Goal: Task Accomplishment & Management: Use online tool/utility

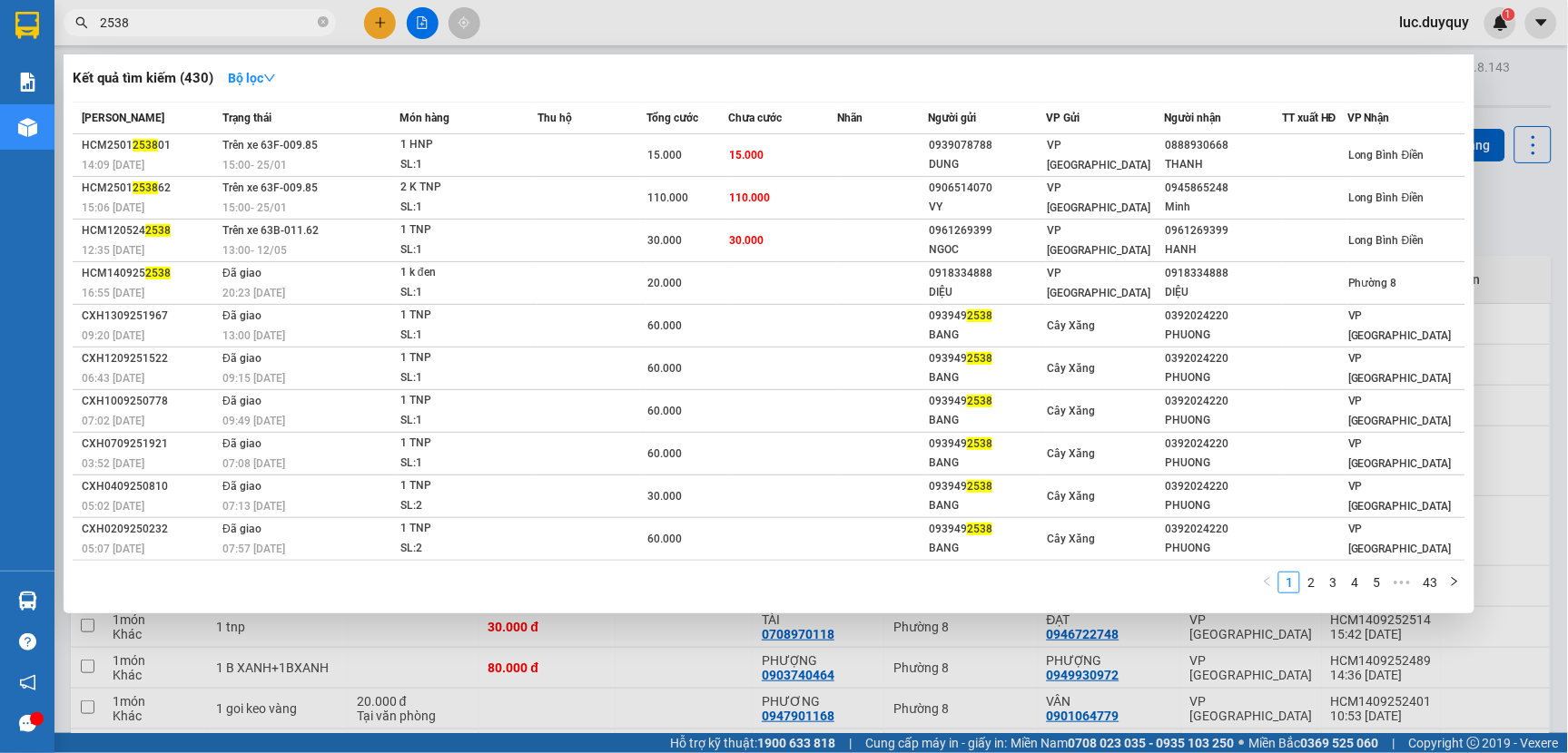
drag, startPoint x: 204, startPoint y: 26, endPoint x: 0, endPoint y: -15, distance: 208.1
click at [0, 0] on html "Kết quả [PERSON_NAME] ( 430 ) Bộ lọc Mã ĐH Trạng thái Món hàng Thu hộ Tổng [PER…" at bounding box center [784, 376] width 1568 height 753
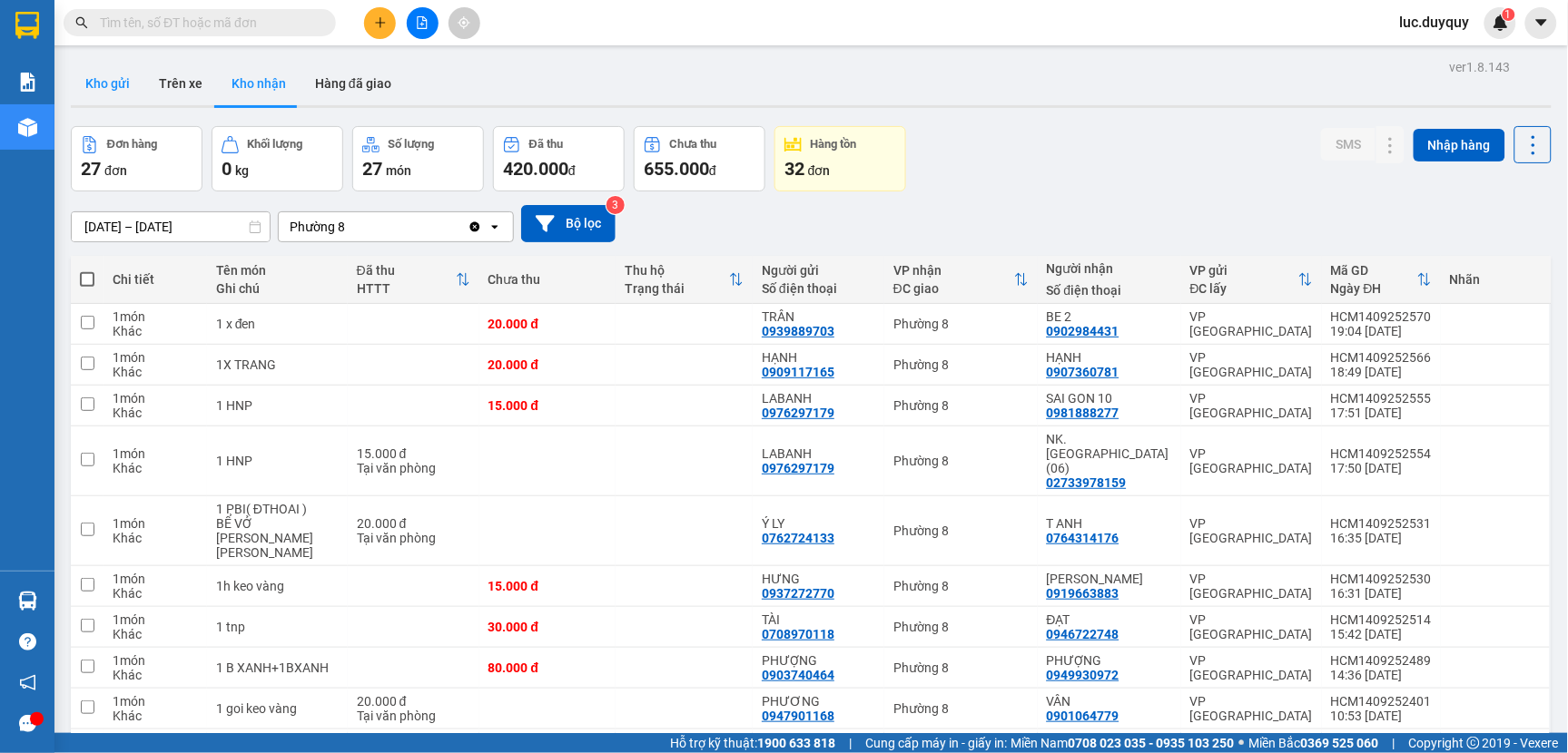
click at [110, 95] on button "Kho gửi" at bounding box center [107, 84] width 74 height 43
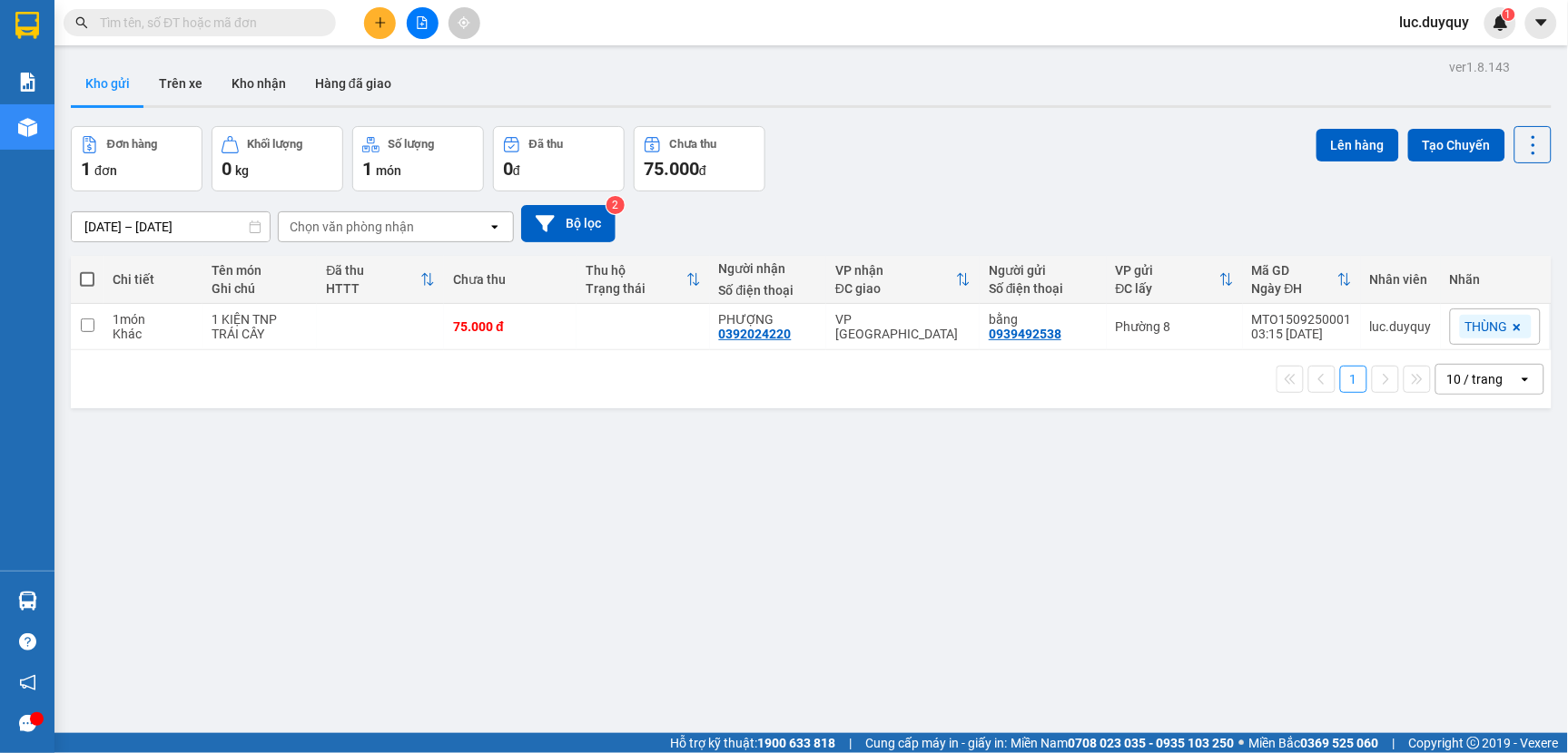
click at [92, 284] on span at bounding box center [87, 279] width 15 height 15
click at [87, 270] on input "checkbox" at bounding box center [87, 270] width 0 height 0
checkbox input "true"
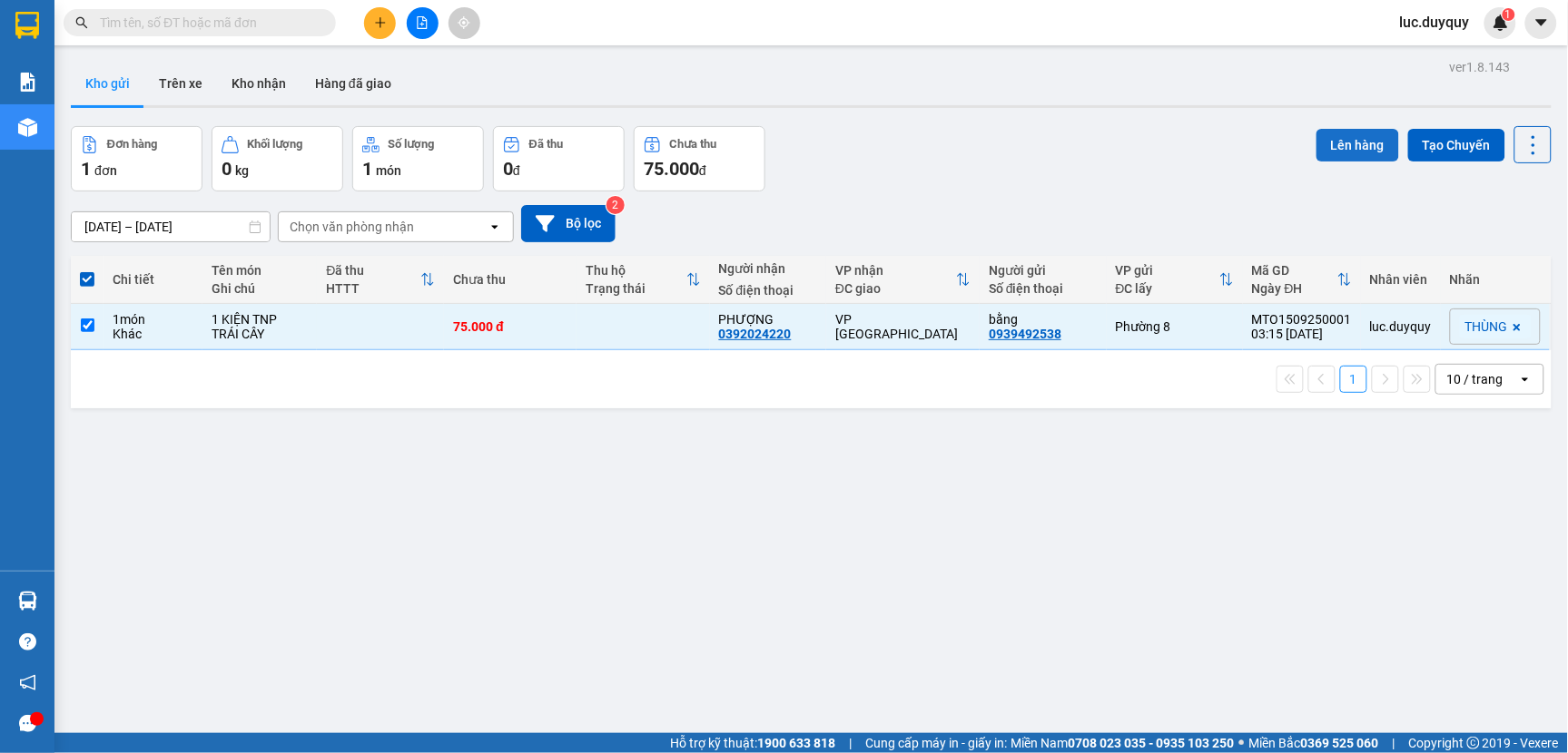
click at [1322, 141] on button "Lên hàng" at bounding box center [1358, 145] width 83 height 33
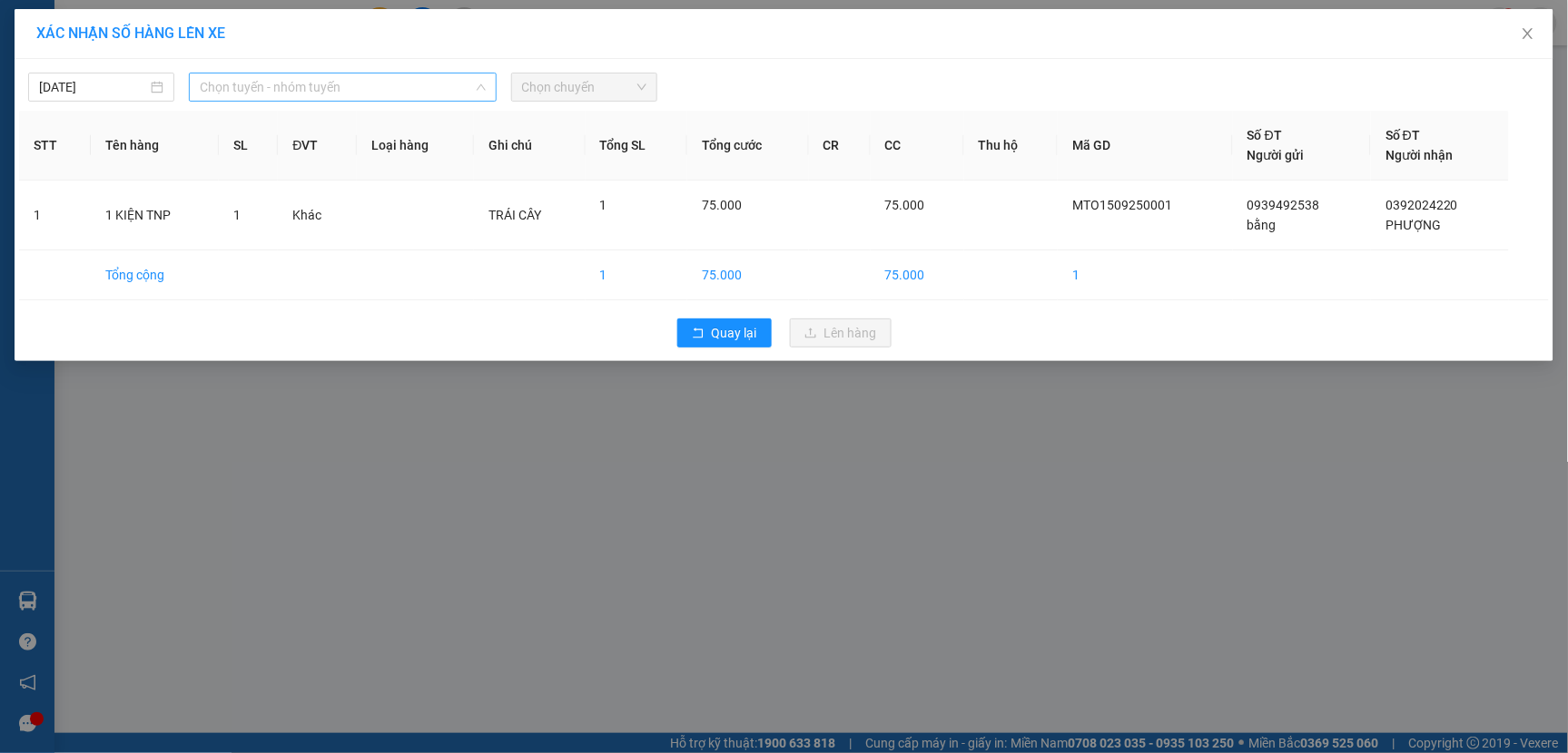
click at [406, 86] on span "Chọn tuyến - nhóm tuyến" at bounding box center [342, 88] width 285 height 28
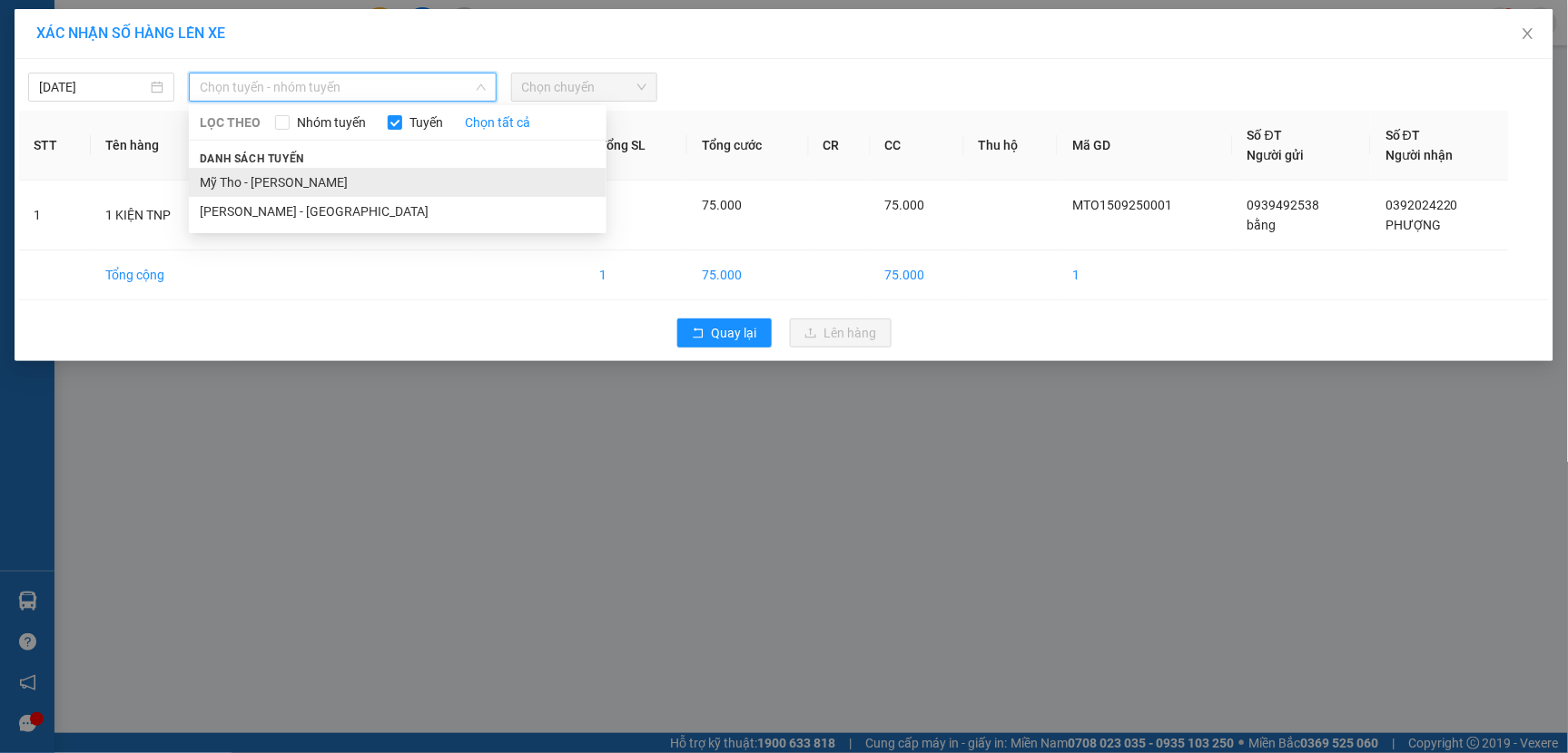
click at [339, 174] on li "Mỹ Tho - [PERSON_NAME]" at bounding box center [398, 181] width 418 height 29
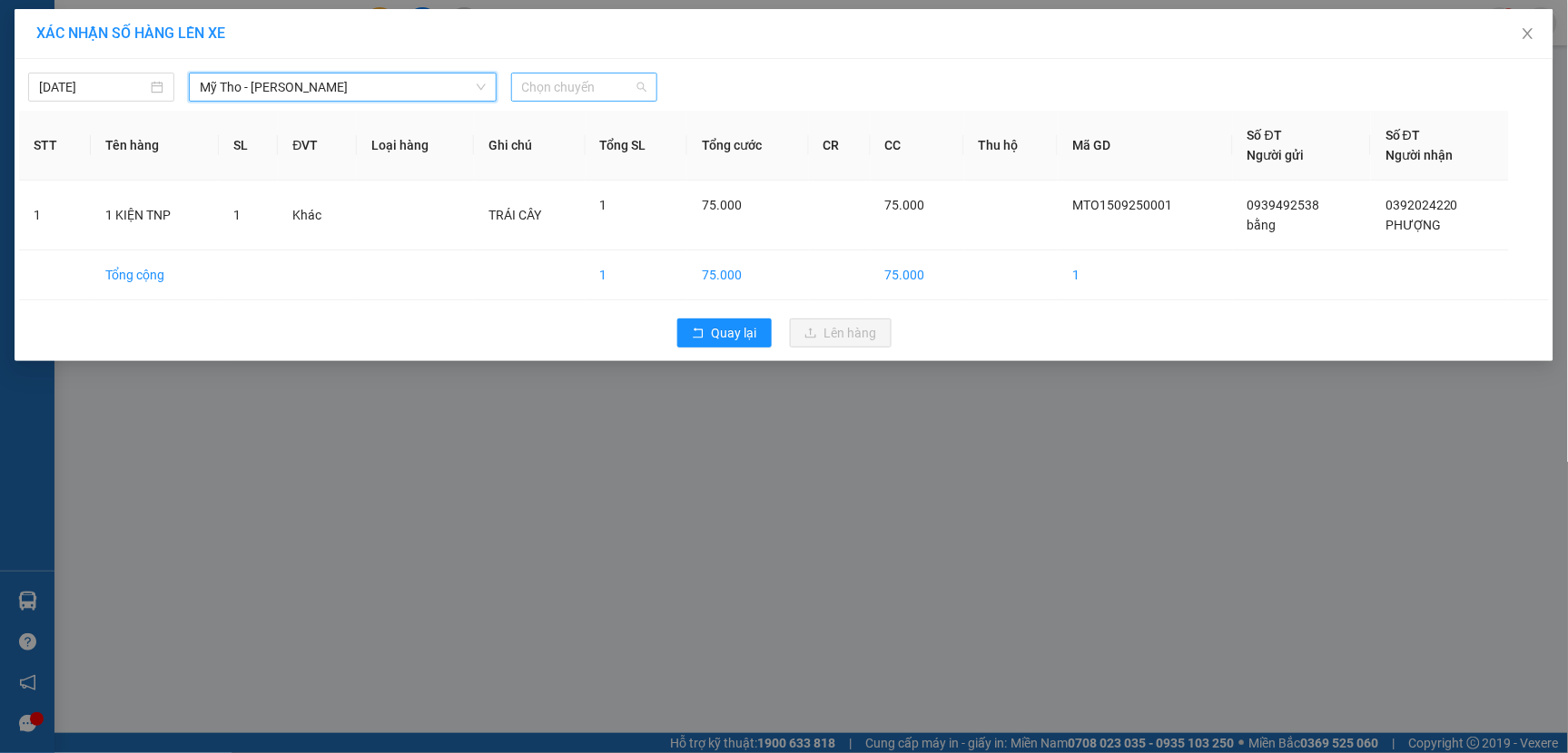
click at [609, 89] on span "Chọn chuyến" at bounding box center [584, 88] width 124 height 28
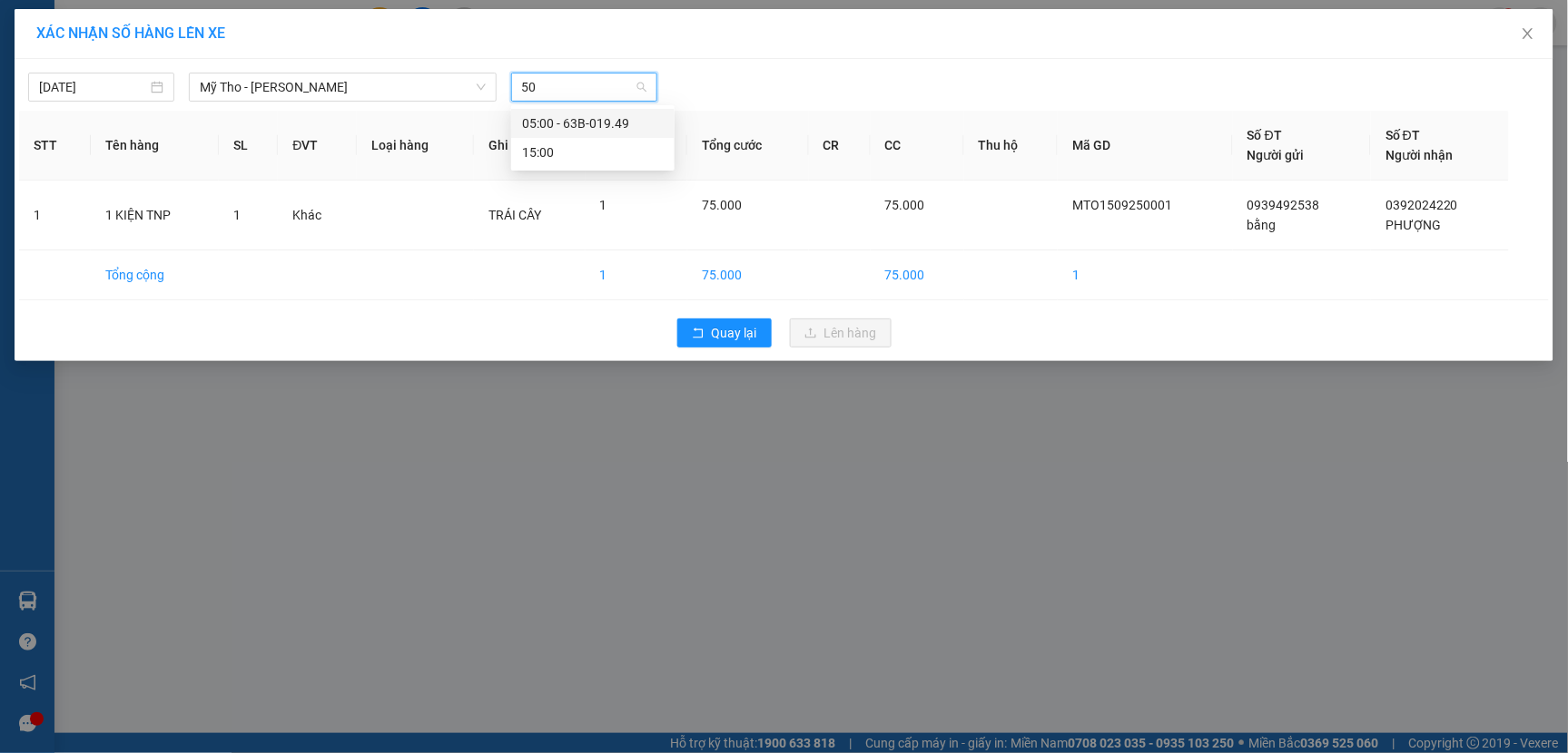
type input "500"
click at [586, 122] on div "05:00 - 63B-019.49" at bounding box center [593, 123] width 142 height 20
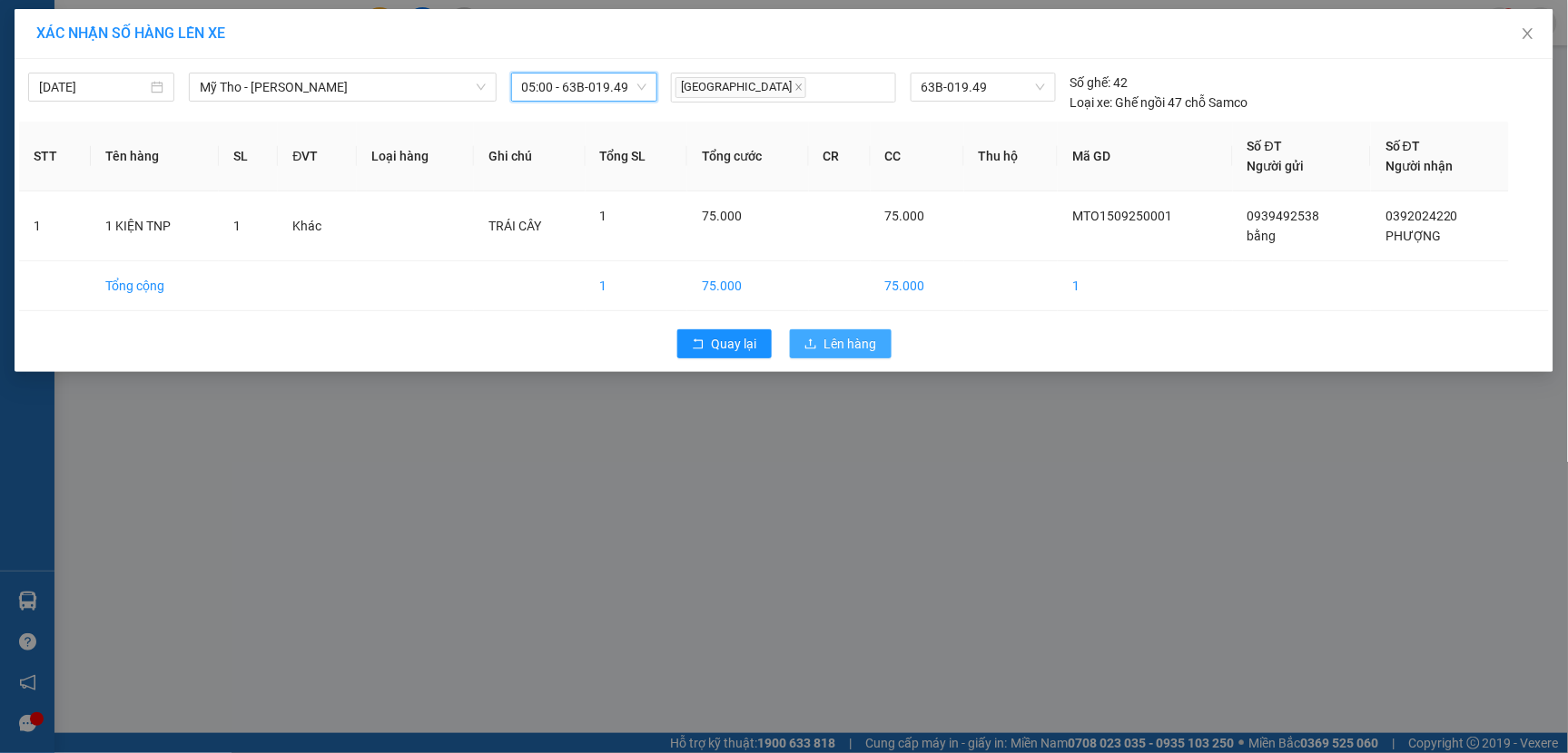
click at [834, 351] on span "Lên hàng" at bounding box center [850, 344] width 52 height 20
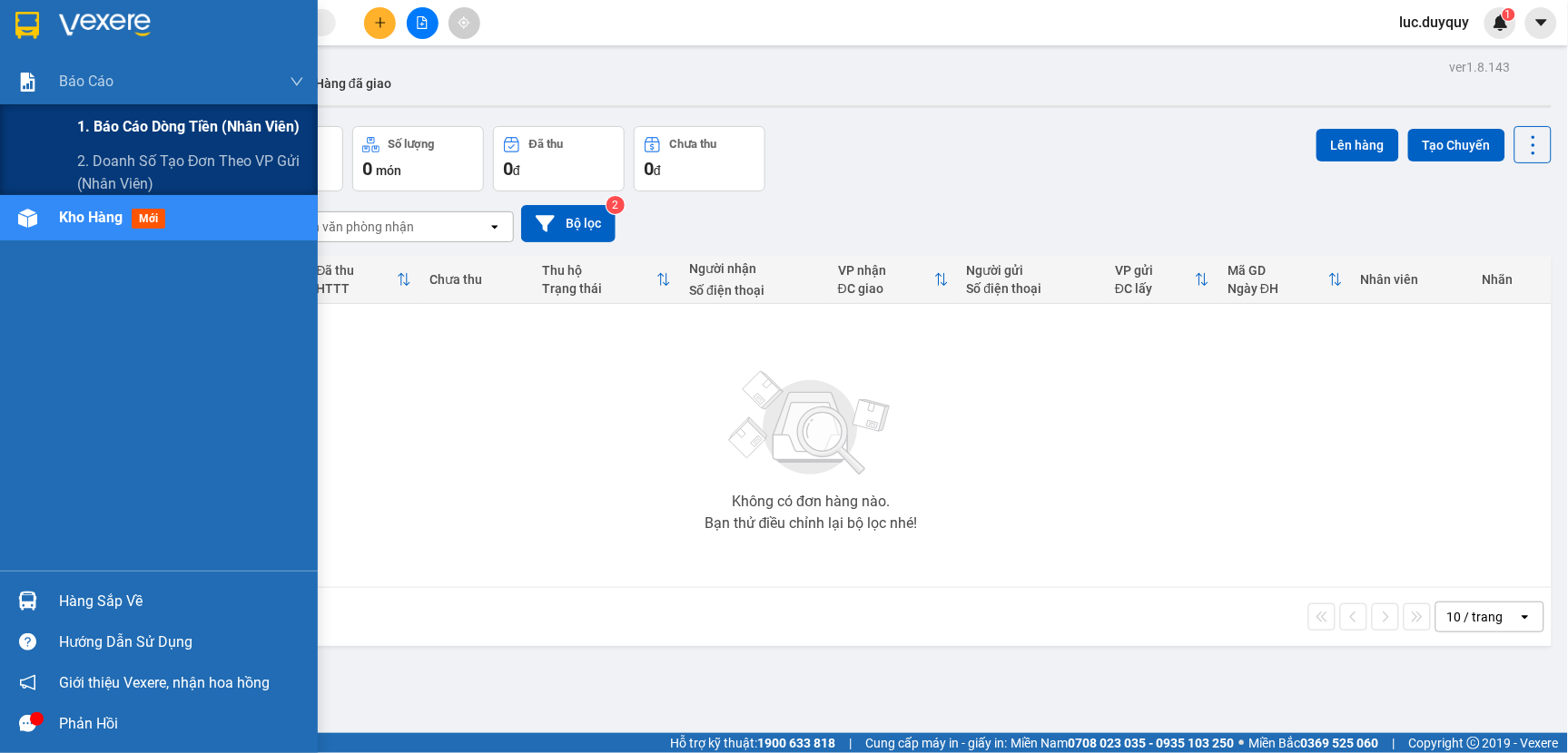
click at [167, 115] on span "1. Báo cáo dòng tiền (nhân viên)" at bounding box center [188, 126] width 223 height 23
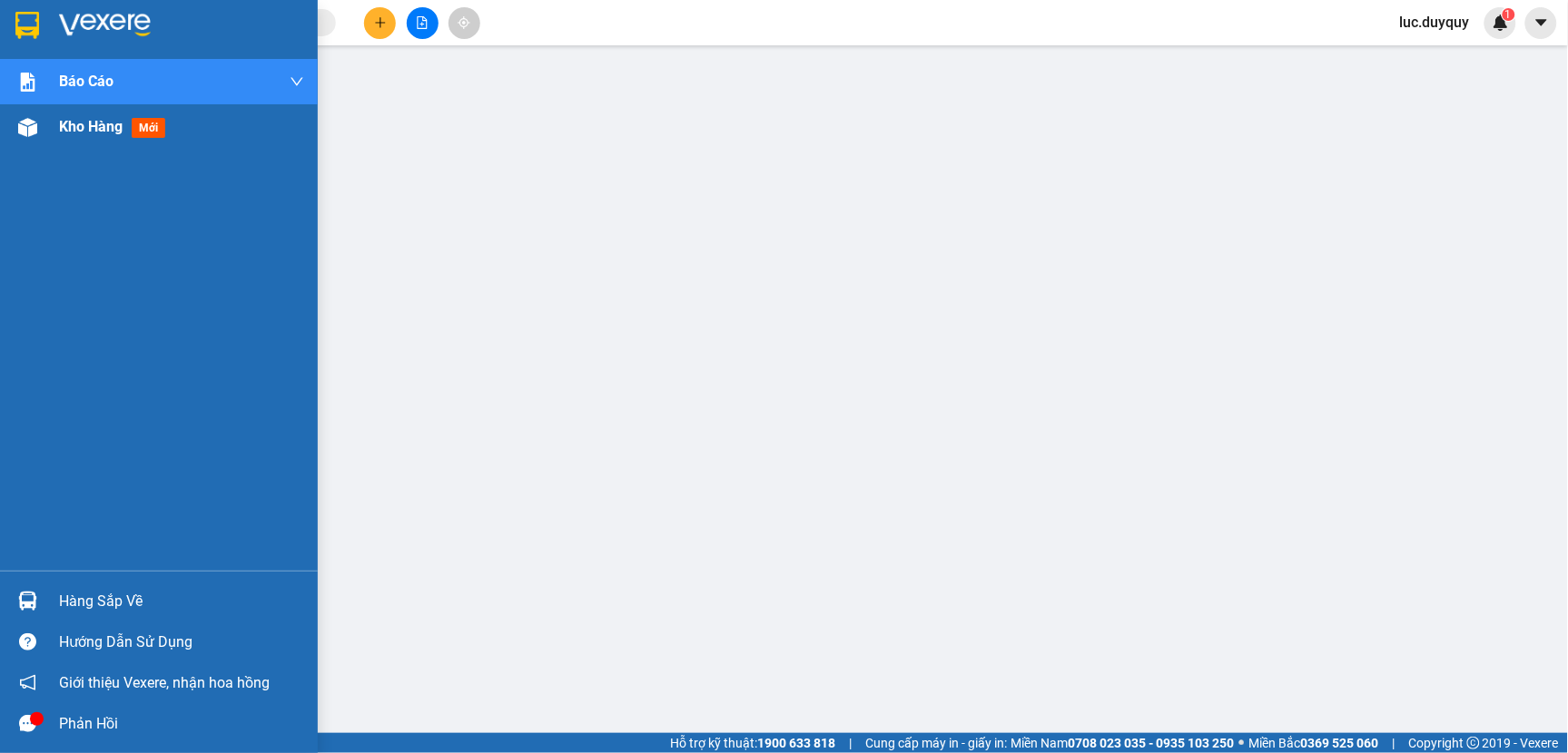
click at [70, 131] on span "Kho hàng" at bounding box center [91, 126] width 63 height 17
